Goal: Information Seeking & Learning: Learn about a topic

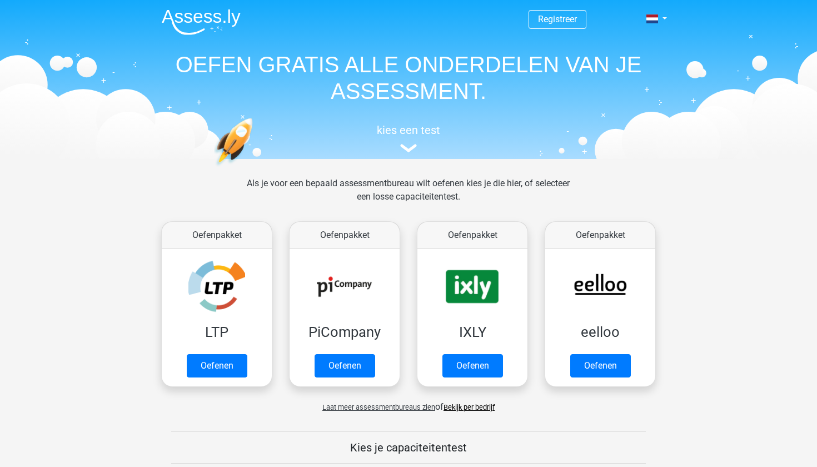
scroll to position [431, 0]
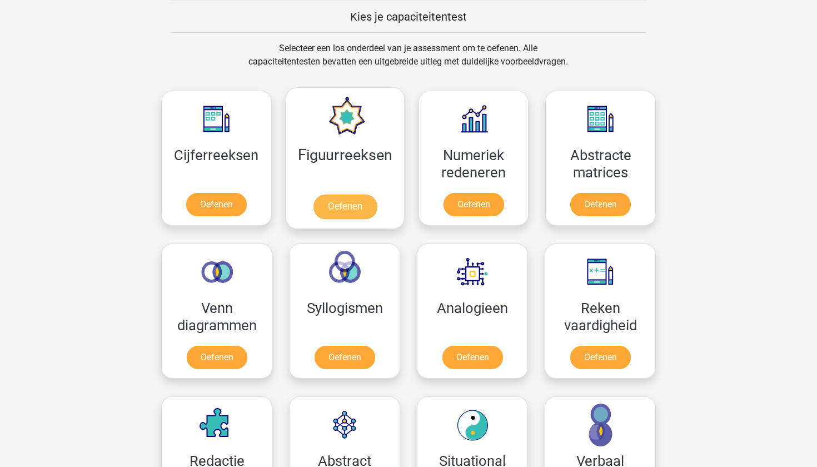
click at [339, 195] on link "Oefenen" at bounding box center [344, 207] width 63 height 24
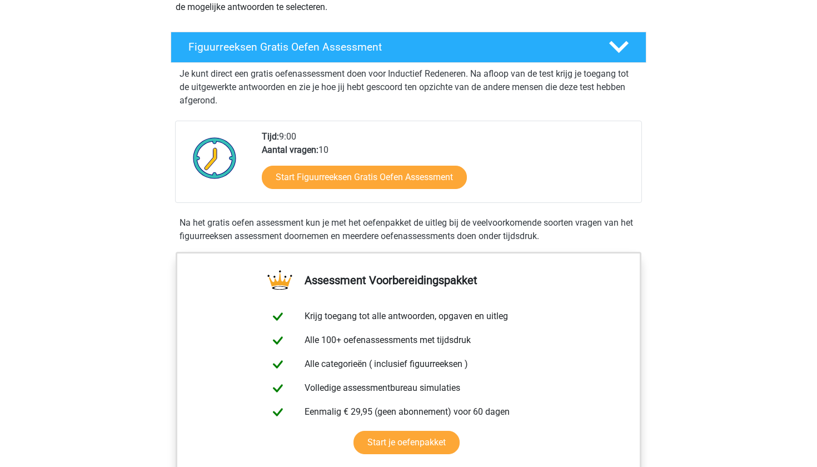
scroll to position [169, 0]
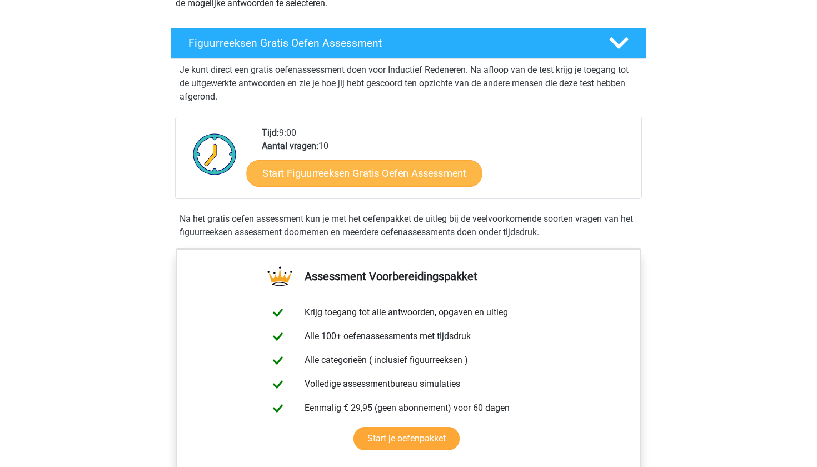
click at [322, 174] on link "Start Figuurreeksen Gratis Oefen Assessment" at bounding box center [365, 173] width 236 height 27
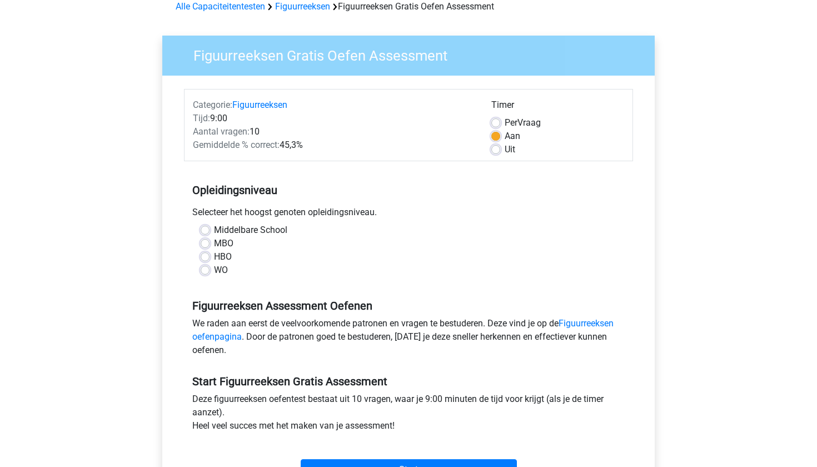
scroll to position [66, 0]
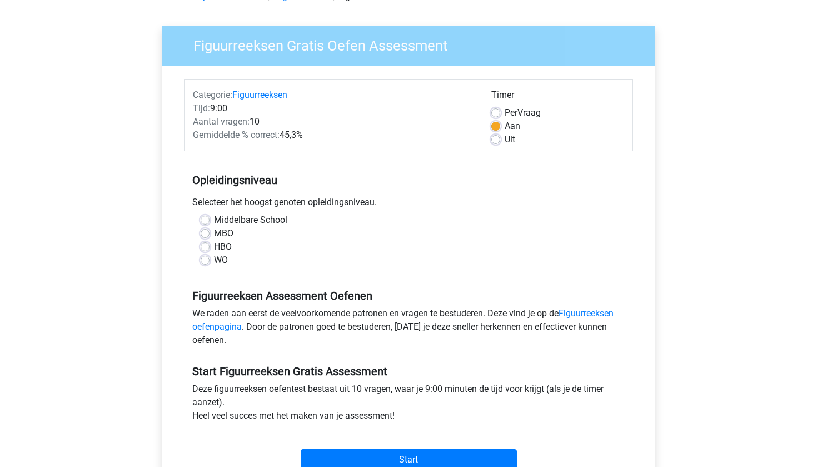
click at [214, 248] on label "HBO" at bounding box center [223, 246] width 18 height 13
click at [205, 248] on input "HBO" at bounding box center [205, 245] width 9 height 11
radio input "true"
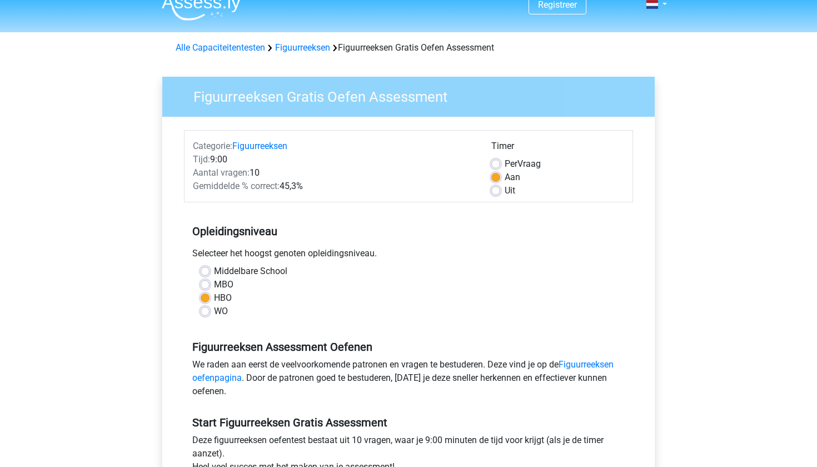
scroll to position [29, 0]
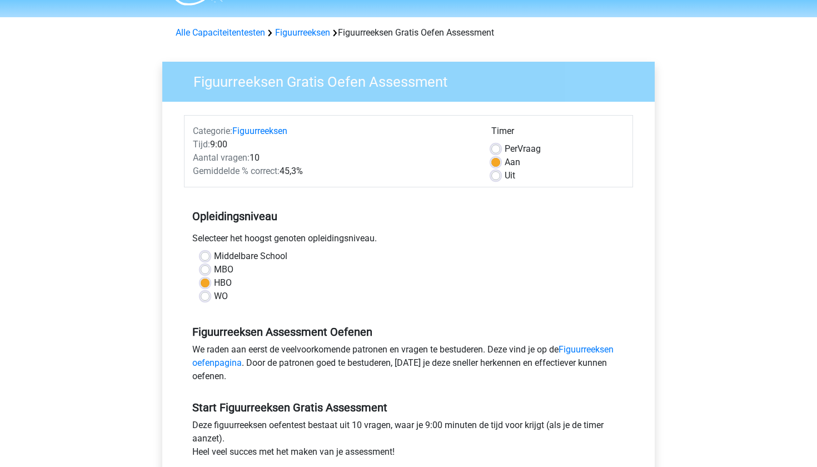
click at [505, 179] on label "Uit" at bounding box center [510, 175] width 11 height 13
click at [496, 179] on input "Uit" at bounding box center [495, 174] width 9 height 11
radio input "true"
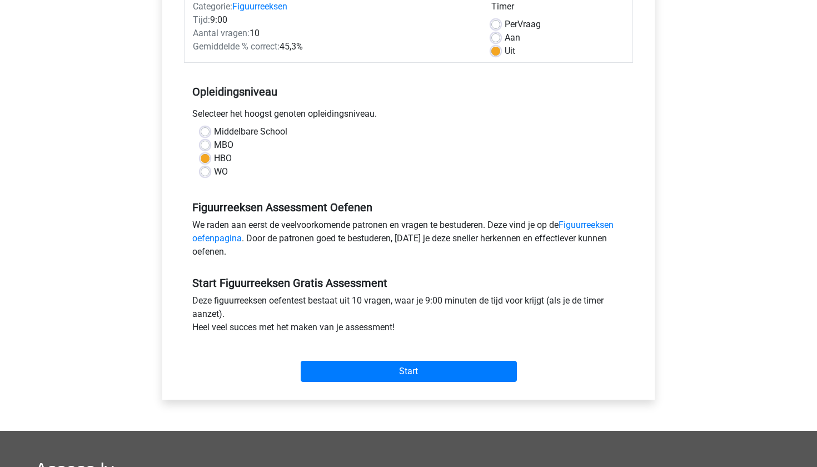
scroll to position [152, 0]
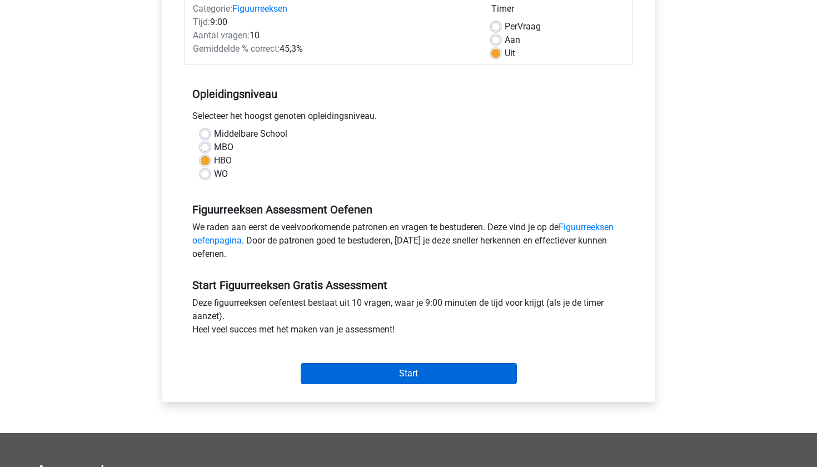
click at [444, 374] on input "Start" at bounding box center [409, 373] width 216 height 21
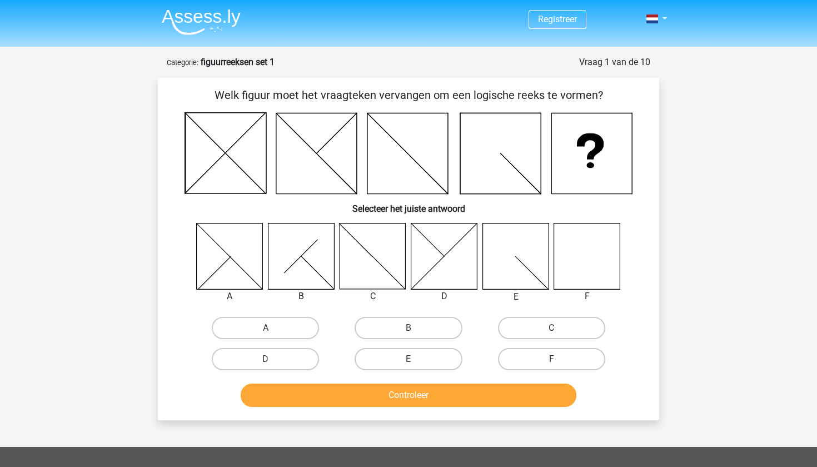
click at [557, 356] on label "F" at bounding box center [551, 359] width 107 height 22
click at [557, 359] on input "F" at bounding box center [554, 362] width 7 height 7
radio input "true"
click at [504, 396] on button "Controleer" at bounding box center [409, 394] width 336 height 23
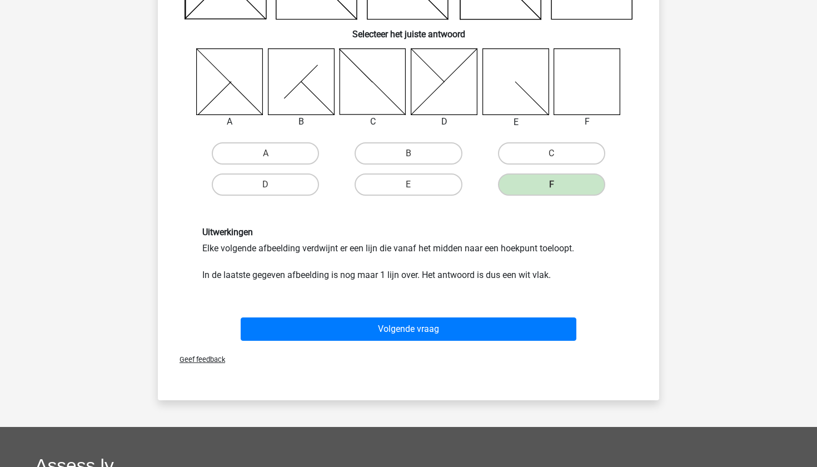
scroll to position [175, 0]
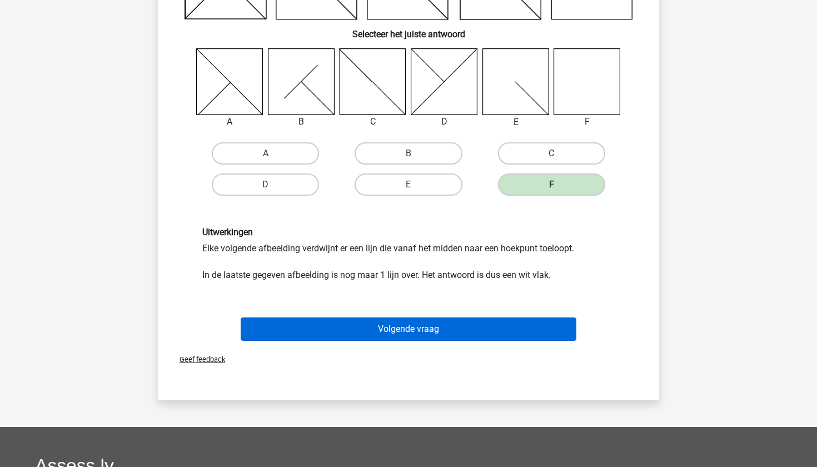
click at [483, 326] on button "Volgende vraag" at bounding box center [409, 328] width 336 height 23
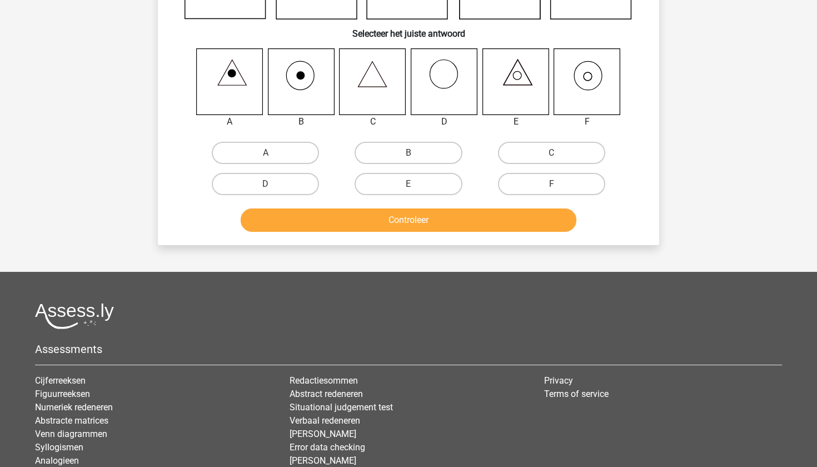
scroll to position [56, 0]
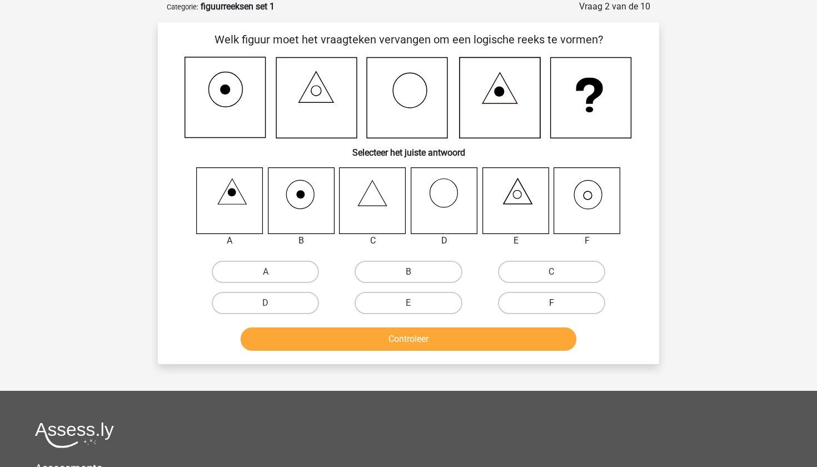
click at [554, 300] on label "F" at bounding box center [551, 303] width 107 height 22
click at [554, 303] on input "F" at bounding box center [554, 306] width 7 height 7
radio input "true"
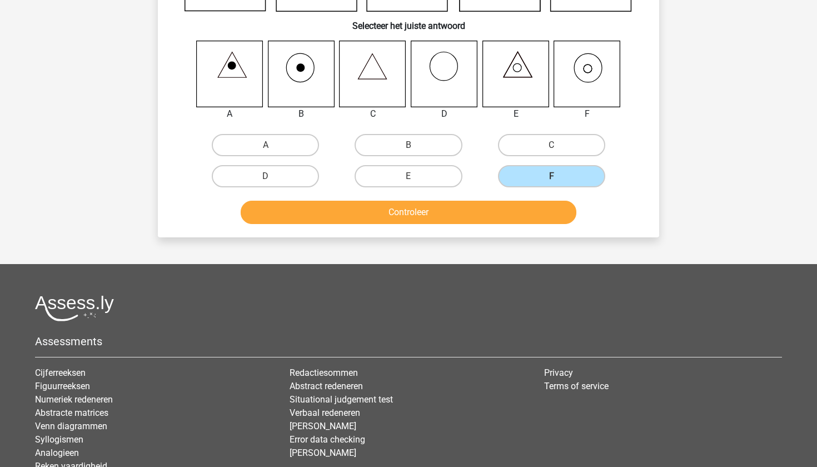
scroll to position [192, 0]
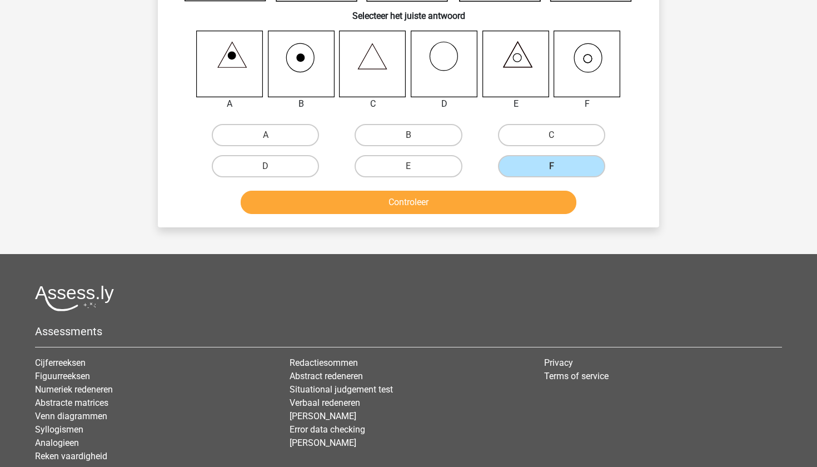
click at [501, 202] on button "Controleer" at bounding box center [409, 202] width 336 height 23
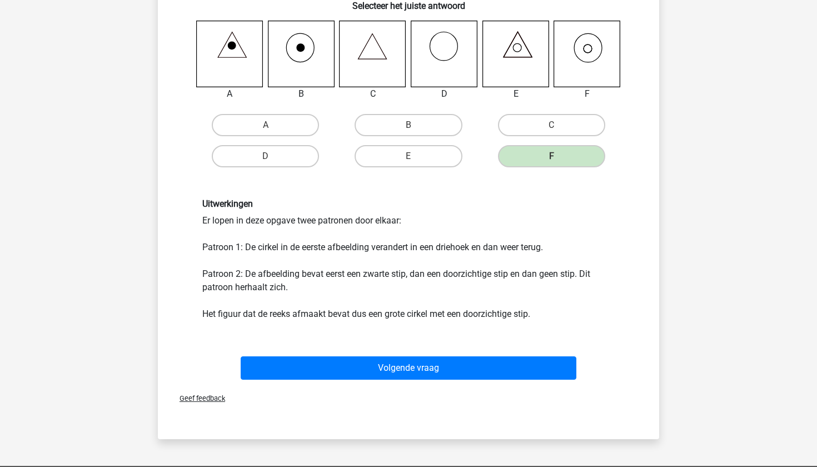
scroll to position [212, 0]
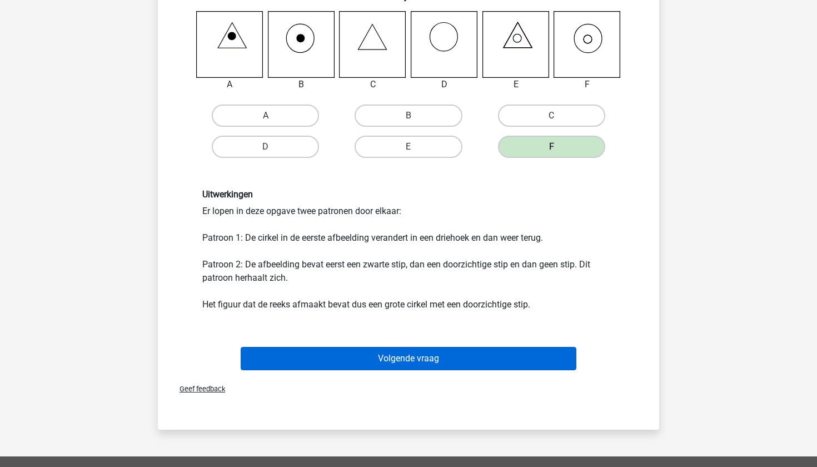
click at [479, 360] on button "Volgende vraag" at bounding box center [409, 358] width 336 height 23
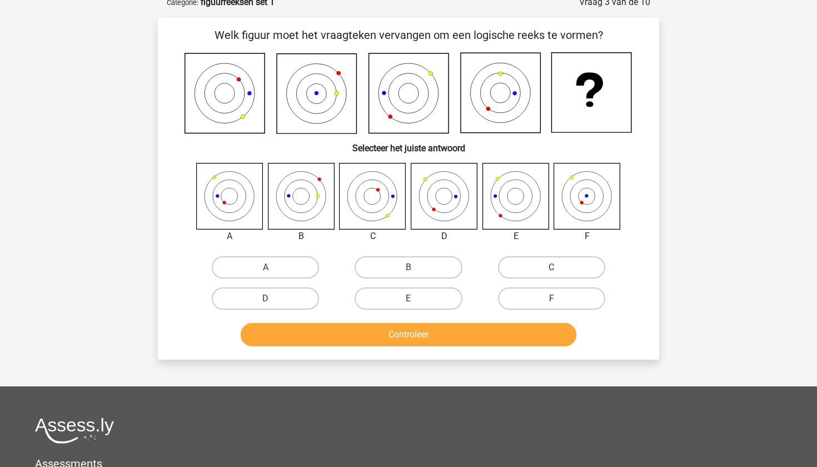
scroll to position [56, 0]
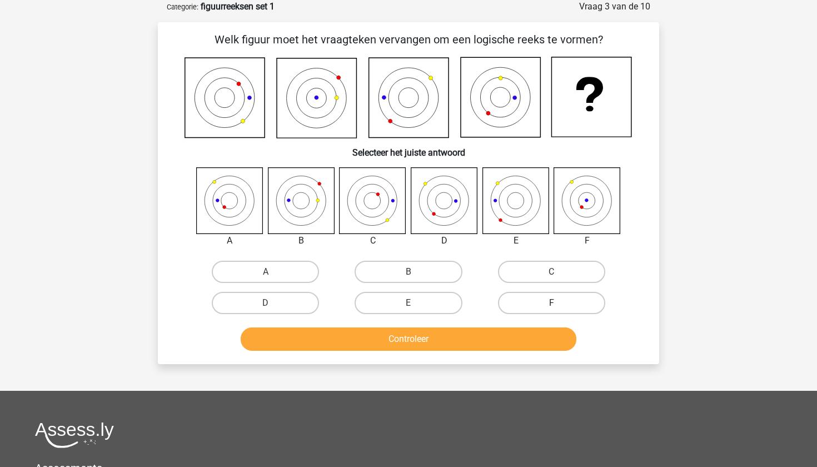
click at [550, 306] on label "F" at bounding box center [551, 303] width 107 height 22
click at [551, 306] on input "F" at bounding box center [554, 306] width 7 height 7
radio input "true"
click at [527, 338] on button "Controleer" at bounding box center [409, 338] width 336 height 23
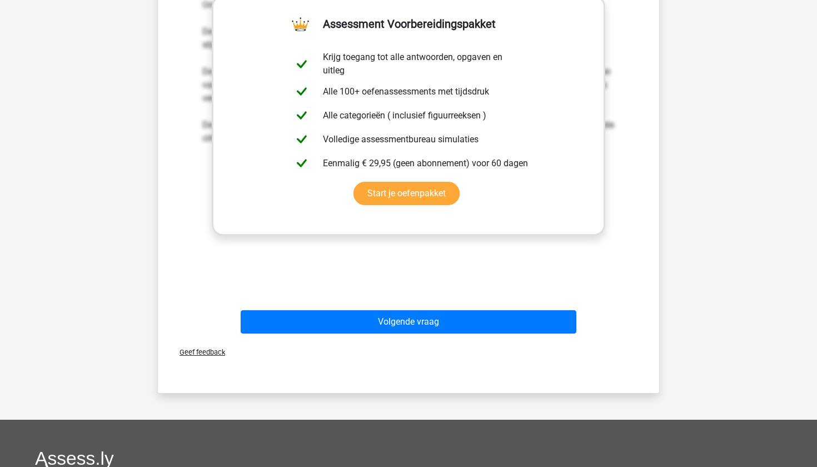
scroll to position [447, 0]
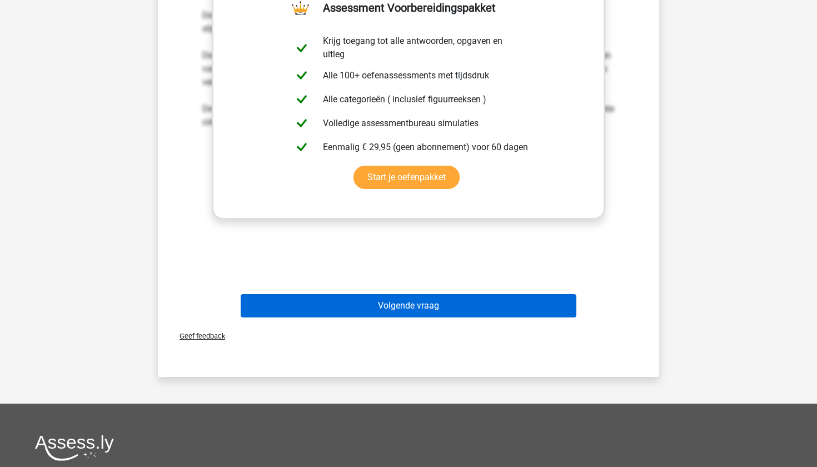
click at [489, 307] on button "Volgende vraag" at bounding box center [409, 305] width 336 height 23
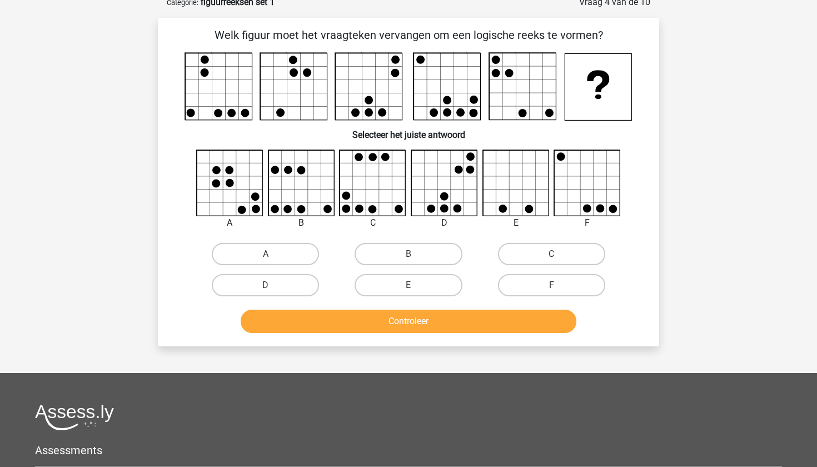
scroll to position [56, 0]
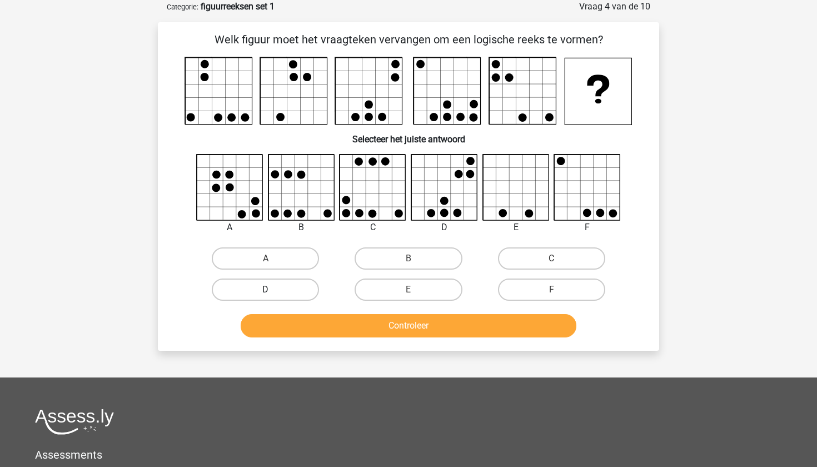
click at [277, 291] on label "D" at bounding box center [265, 289] width 107 height 22
click at [273, 291] on input "D" at bounding box center [269, 293] width 7 height 7
radio input "true"
click at [445, 323] on button "Controleer" at bounding box center [409, 325] width 336 height 23
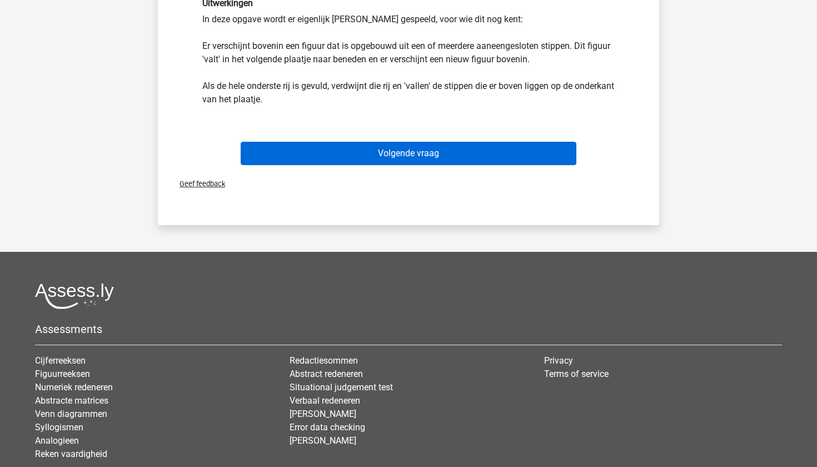
click at [399, 156] on button "Volgende vraag" at bounding box center [409, 153] width 336 height 23
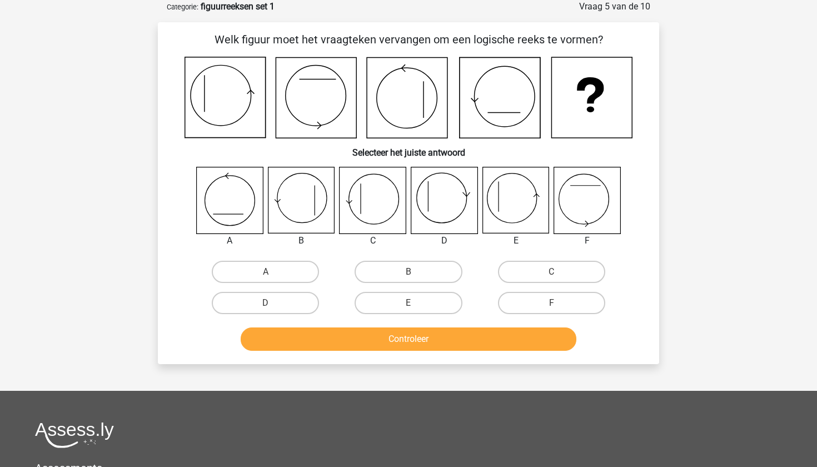
click at [410, 305] on input "E" at bounding box center [411, 306] width 7 height 7
radio input "true"
click at [412, 336] on button "Controleer" at bounding box center [409, 338] width 336 height 23
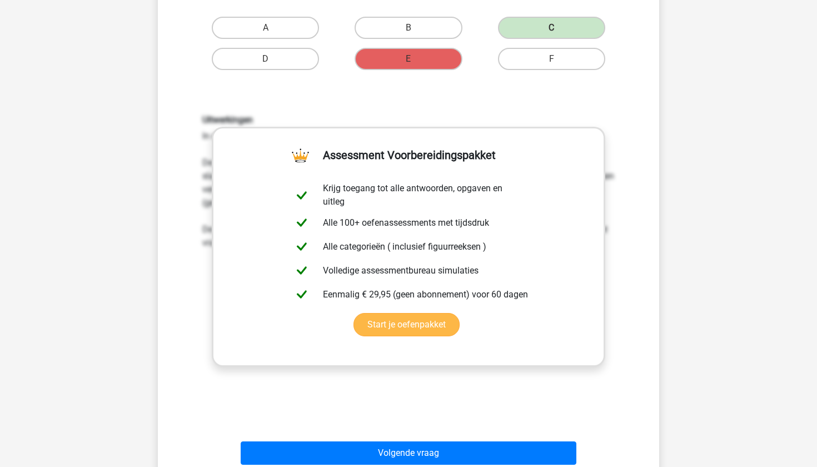
scroll to position [363, 0]
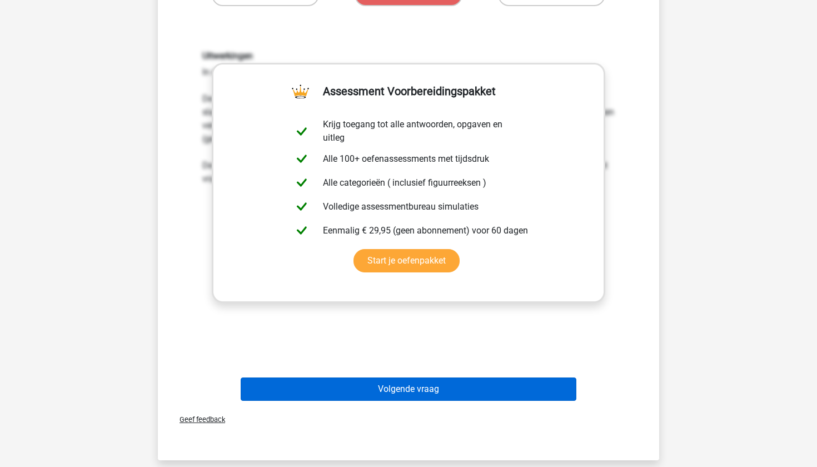
click at [416, 391] on button "Volgende vraag" at bounding box center [409, 388] width 336 height 23
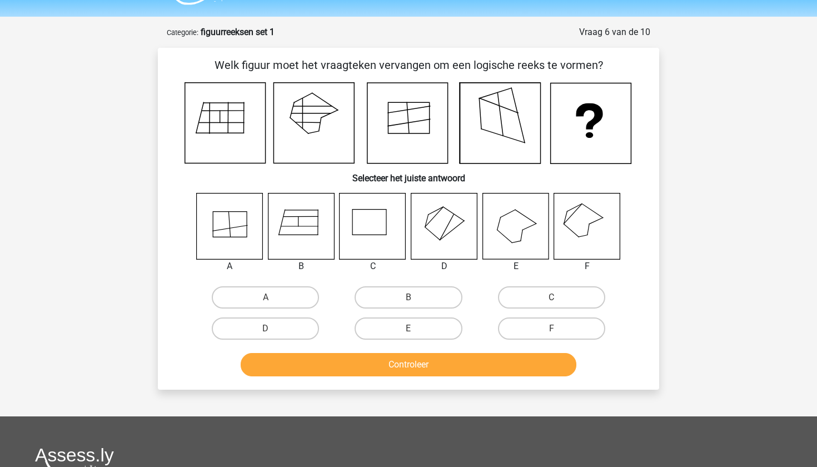
scroll to position [25, 0]
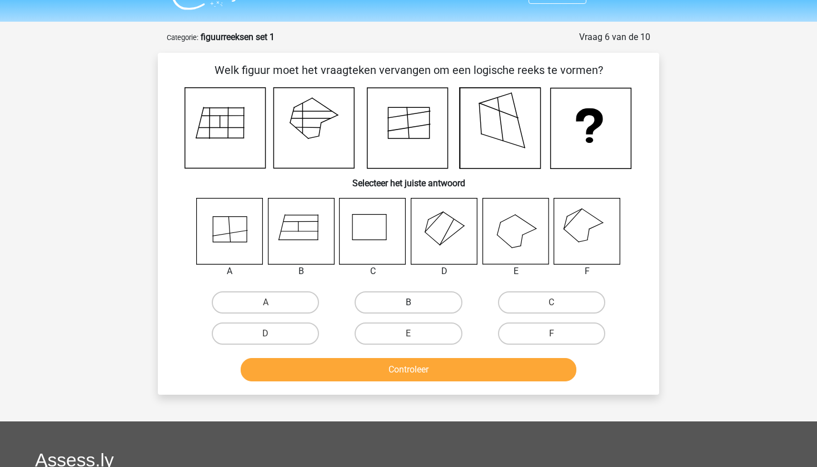
click at [424, 300] on label "B" at bounding box center [408, 302] width 107 height 22
click at [416, 302] on input "B" at bounding box center [411, 305] width 7 height 7
radio input "true"
click at [422, 371] on button "Controleer" at bounding box center [409, 369] width 336 height 23
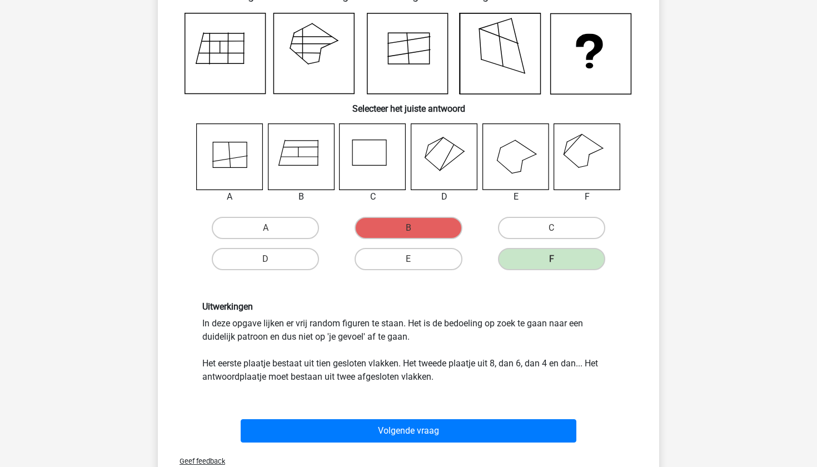
scroll to position [92, 0]
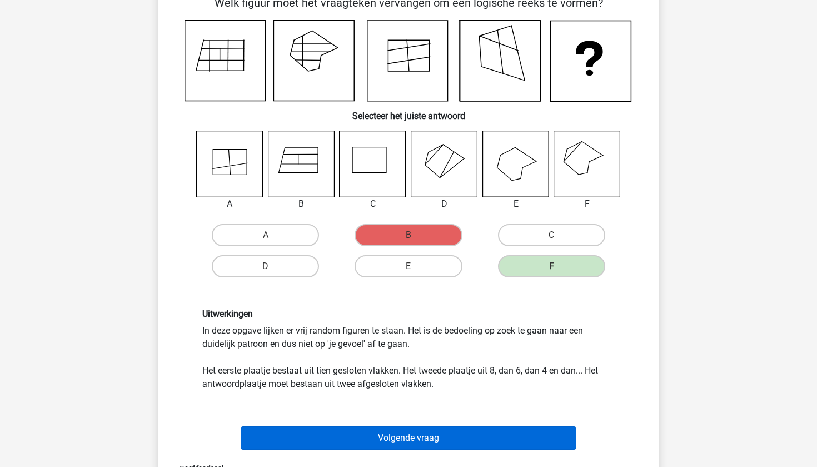
click at [446, 434] on button "Volgende vraag" at bounding box center [409, 437] width 336 height 23
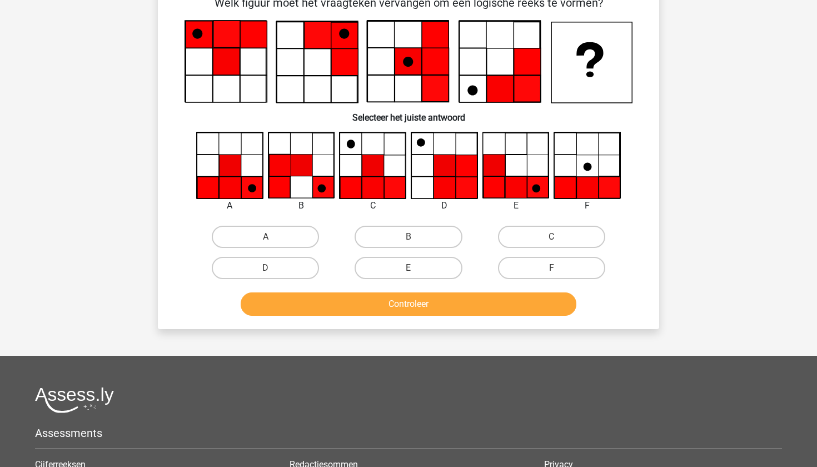
scroll to position [56, 0]
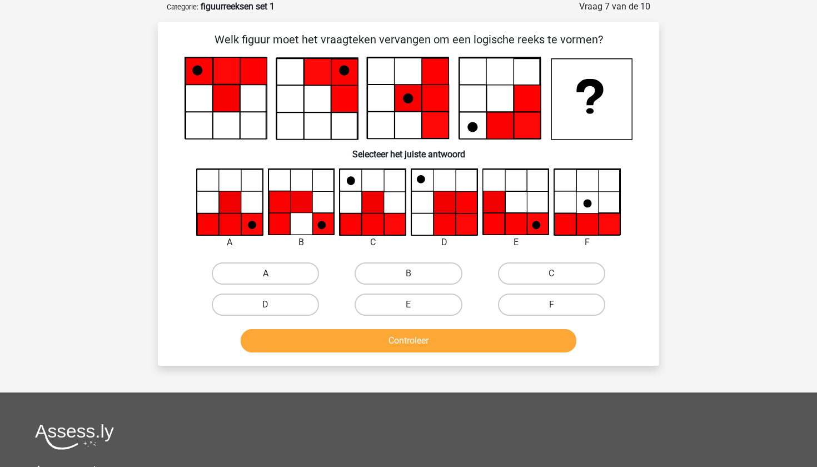
click at [264, 268] on label "A" at bounding box center [265, 273] width 107 height 22
click at [266, 273] on input "A" at bounding box center [269, 276] width 7 height 7
radio input "true"
click at [397, 340] on button "Controleer" at bounding box center [409, 340] width 336 height 23
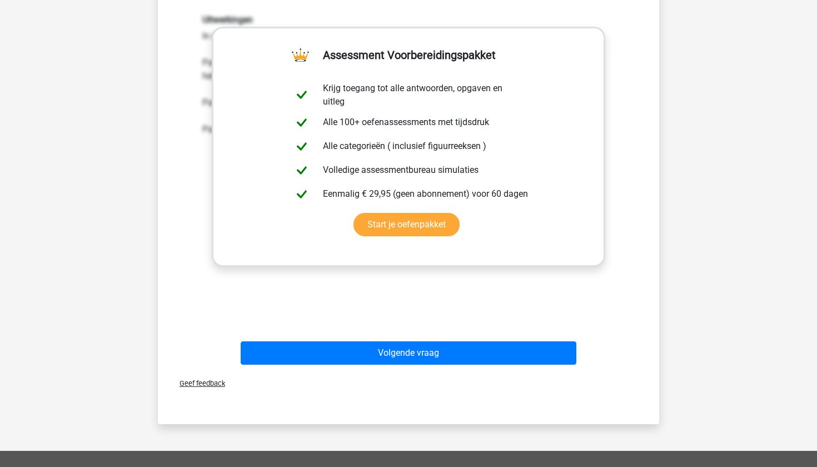
scroll to position [403, 0]
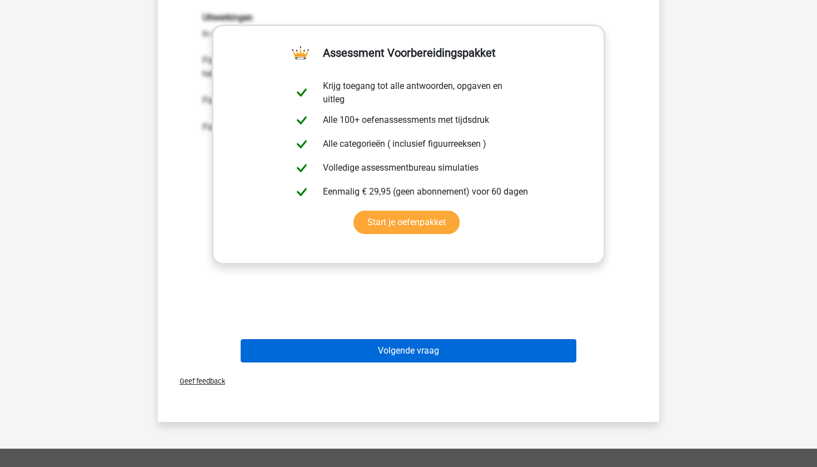
click at [440, 352] on button "Volgende vraag" at bounding box center [409, 350] width 336 height 23
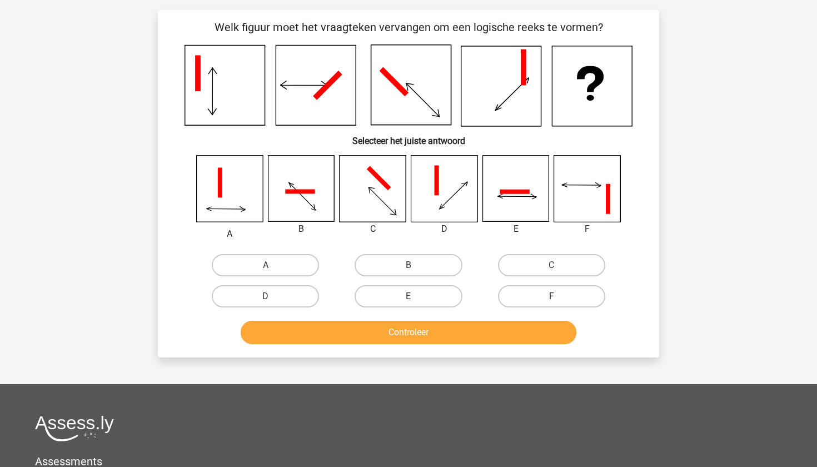
scroll to position [56, 0]
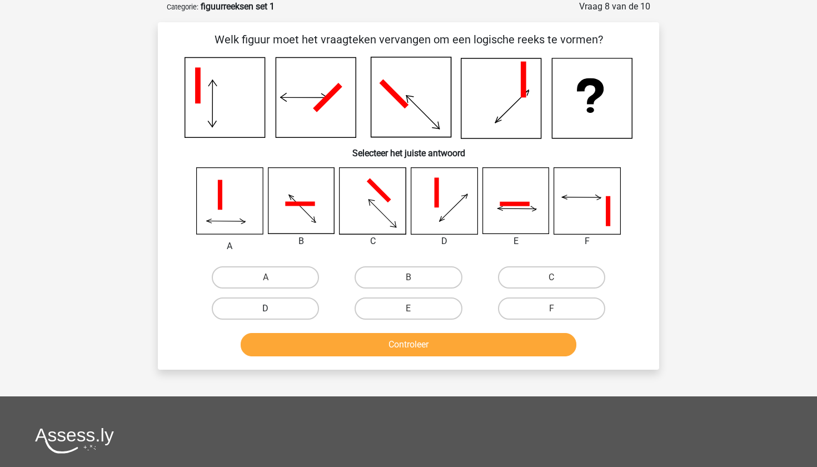
click at [281, 307] on label "D" at bounding box center [265, 308] width 107 height 22
click at [273, 308] on input "D" at bounding box center [269, 311] width 7 height 7
radio input "true"
click at [383, 345] on button "Controleer" at bounding box center [409, 344] width 336 height 23
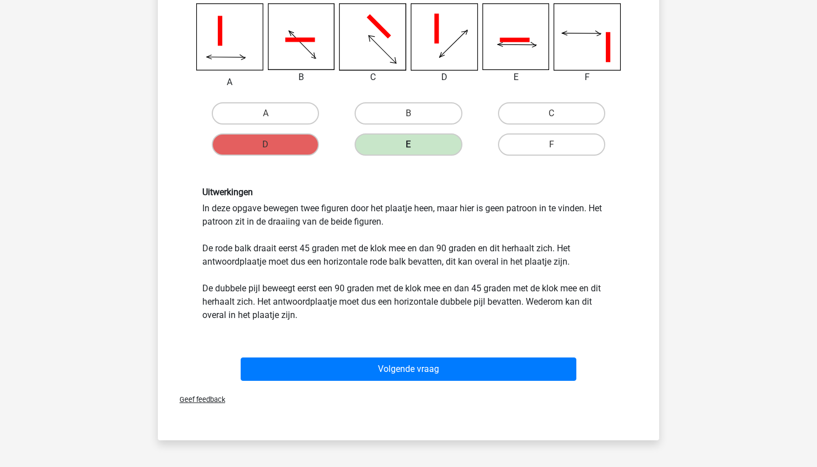
scroll to position [223, 0]
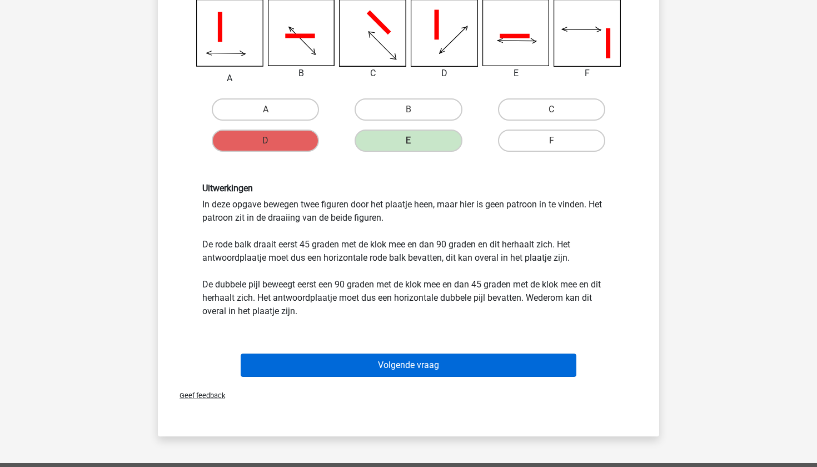
click at [411, 363] on button "Volgende vraag" at bounding box center [409, 364] width 336 height 23
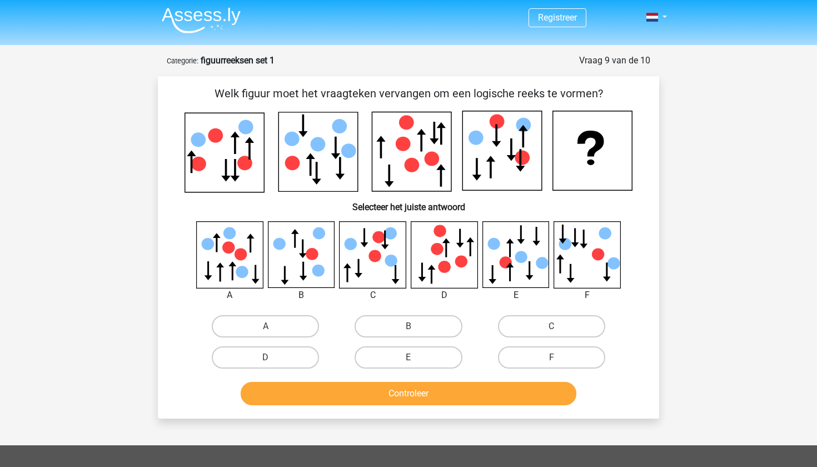
scroll to position [1, 0]
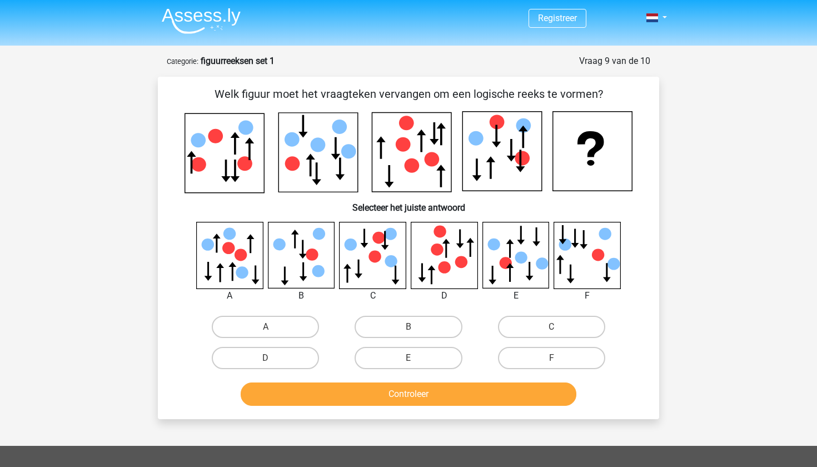
click at [523, 243] on icon at bounding box center [515, 255] width 66 height 66
click at [423, 355] on label "E" at bounding box center [408, 358] width 107 height 22
click at [416, 358] on input "E" at bounding box center [411, 361] width 7 height 7
radio input "true"
click at [425, 397] on button "Controleer" at bounding box center [409, 393] width 336 height 23
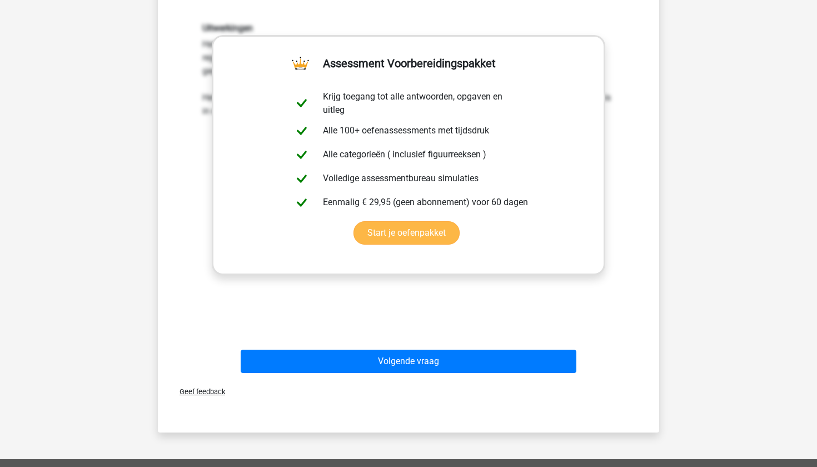
scroll to position [395, 1]
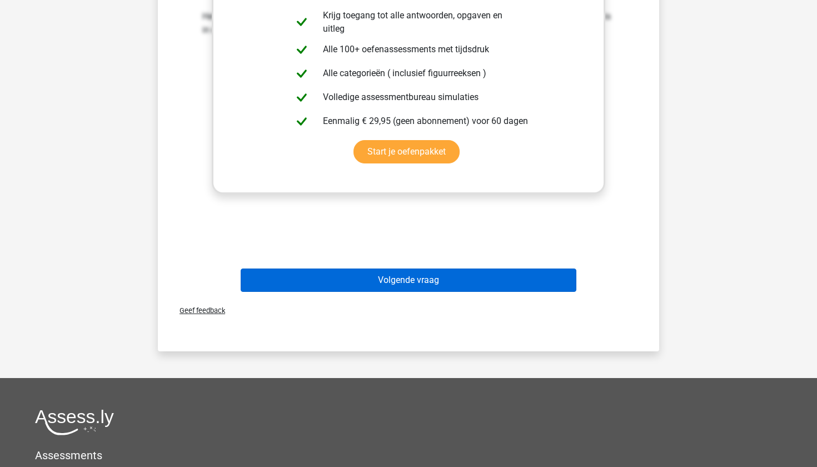
click at [419, 277] on button "Volgende vraag" at bounding box center [409, 279] width 336 height 23
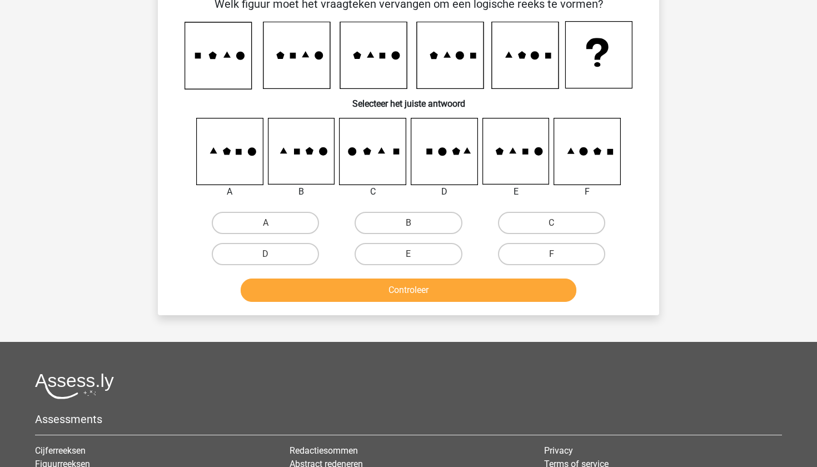
scroll to position [56, 0]
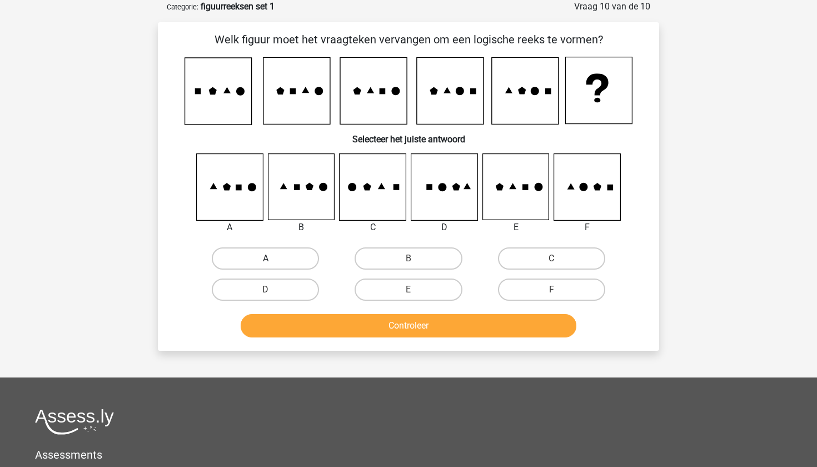
click at [246, 260] on label "A" at bounding box center [265, 258] width 107 height 22
click at [266, 260] on input "A" at bounding box center [269, 261] width 7 height 7
radio input "true"
click at [335, 323] on button "Controleer" at bounding box center [409, 325] width 336 height 23
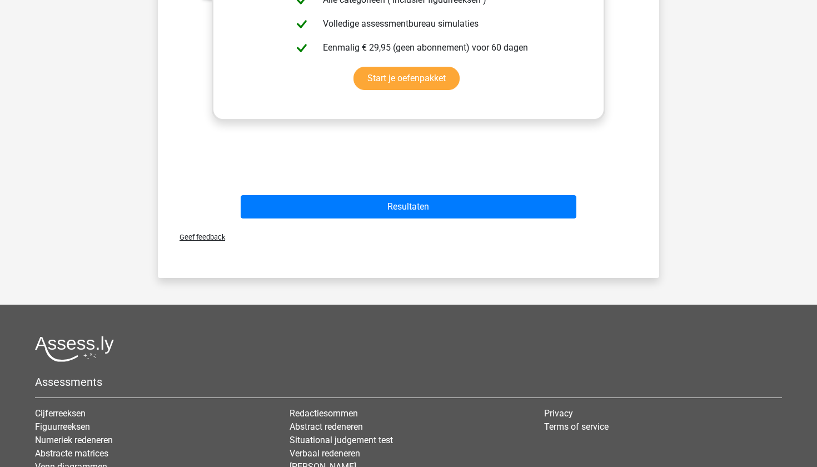
scroll to position [532, 0]
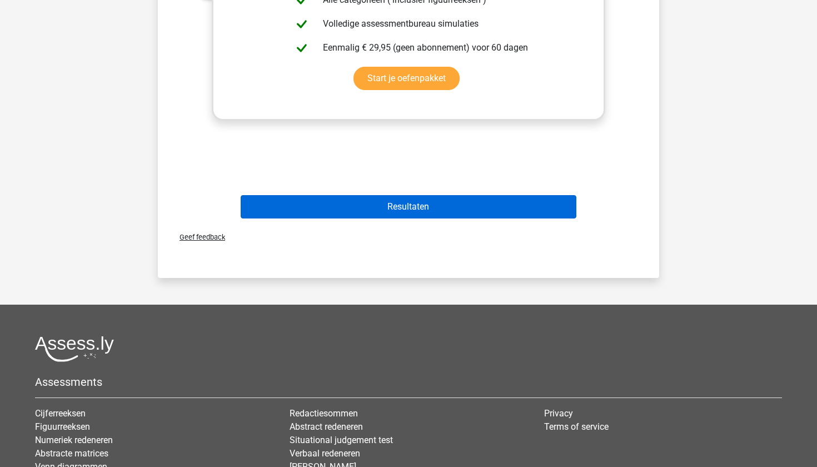
click at [485, 210] on button "Resultaten" at bounding box center [409, 206] width 336 height 23
